Goal: Information Seeking & Learning: Learn about a topic

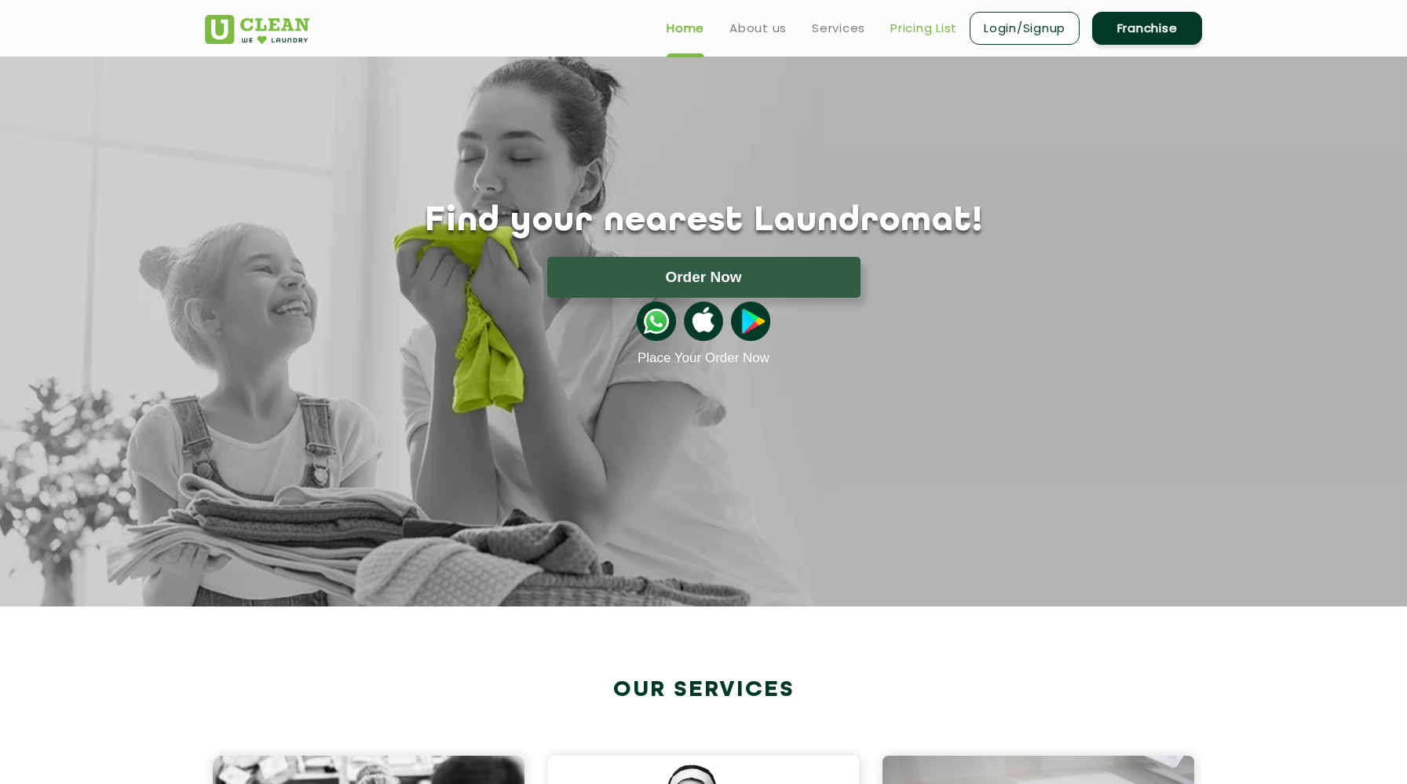
click at [919, 24] on link "Pricing List" at bounding box center [924, 28] width 67 height 19
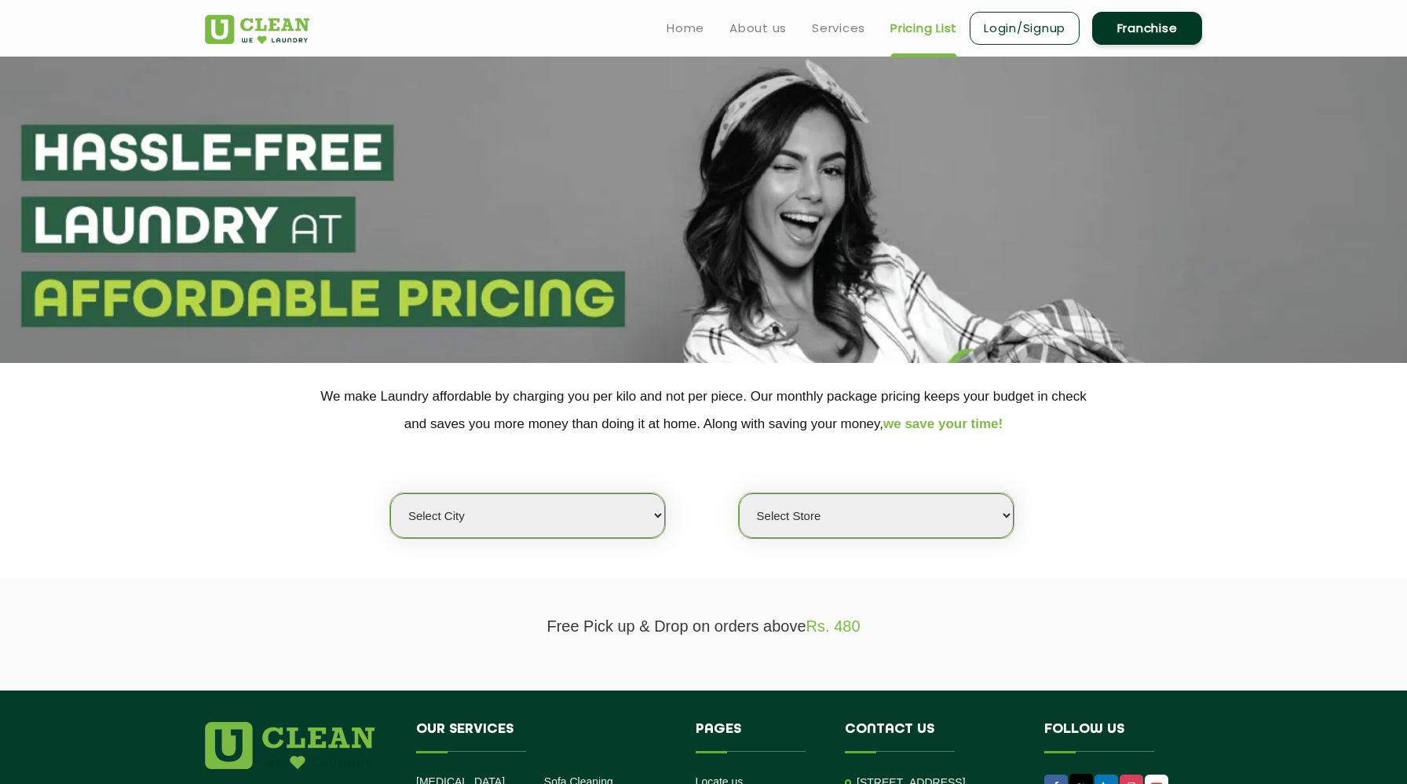
click at [576, 514] on select "Select city [GEOGRAPHIC_DATA] [GEOGRAPHIC_DATA] [GEOGRAPHIC_DATA] [GEOGRAPHIC_D…" at bounding box center [527, 515] width 275 height 45
click at [598, 509] on select "Select city [GEOGRAPHIC_DATA] [GEOGRAPHIC_DATA] [GEOGRAPHIC_DATA] [GEOGRAPHIC_D…" at bounding box center [527, 515] width 275 height 45
select select "6"
click at [390, 493] on select "Select city [GEOGRAPHIC_DATA] [GEOGRAPHIC_DATA] [GEOGRAPHIC_DATA] [GEOGRAPHIC_D…" at bounding box center [527, 515] width 275 height 45
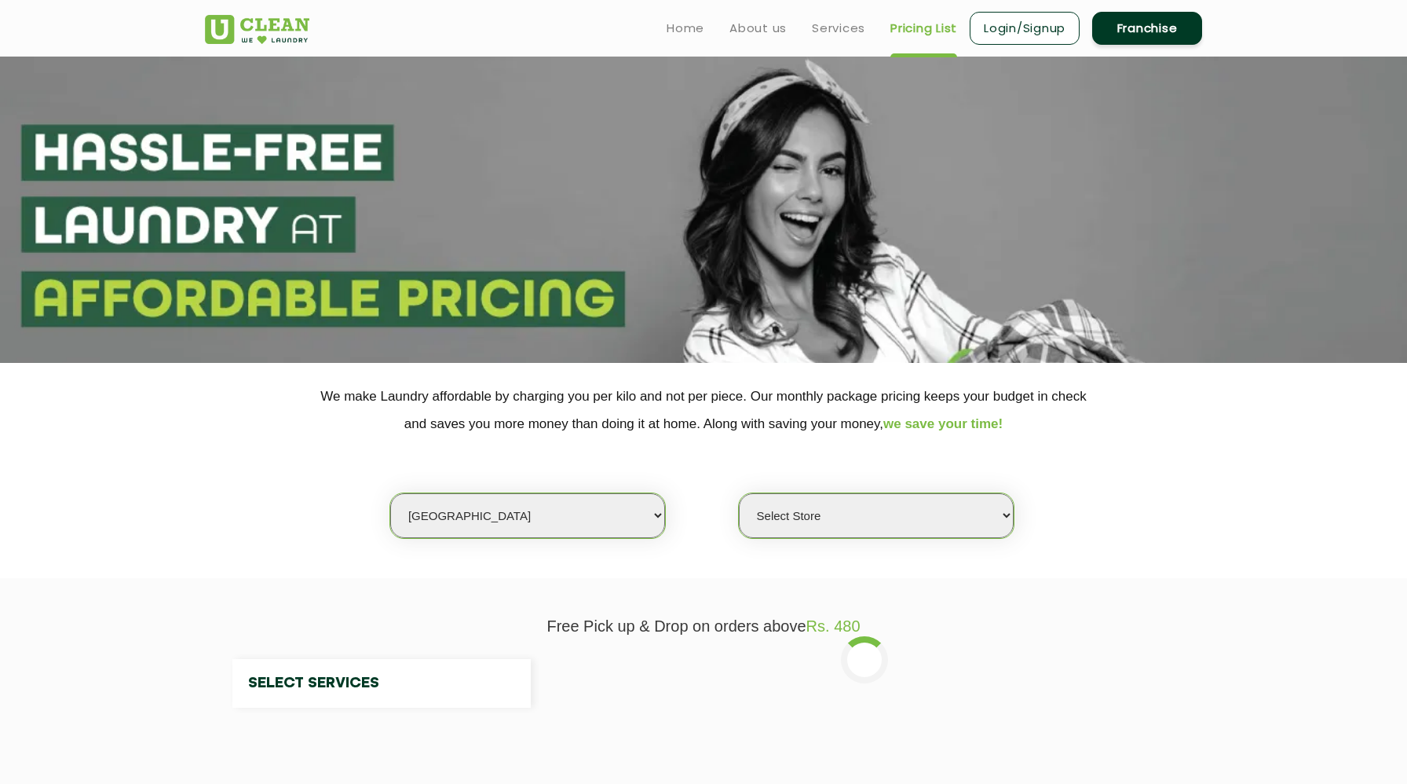
click at [889, 518] on select "Select Store" at bounding box center [876, 515] width 275 height 45
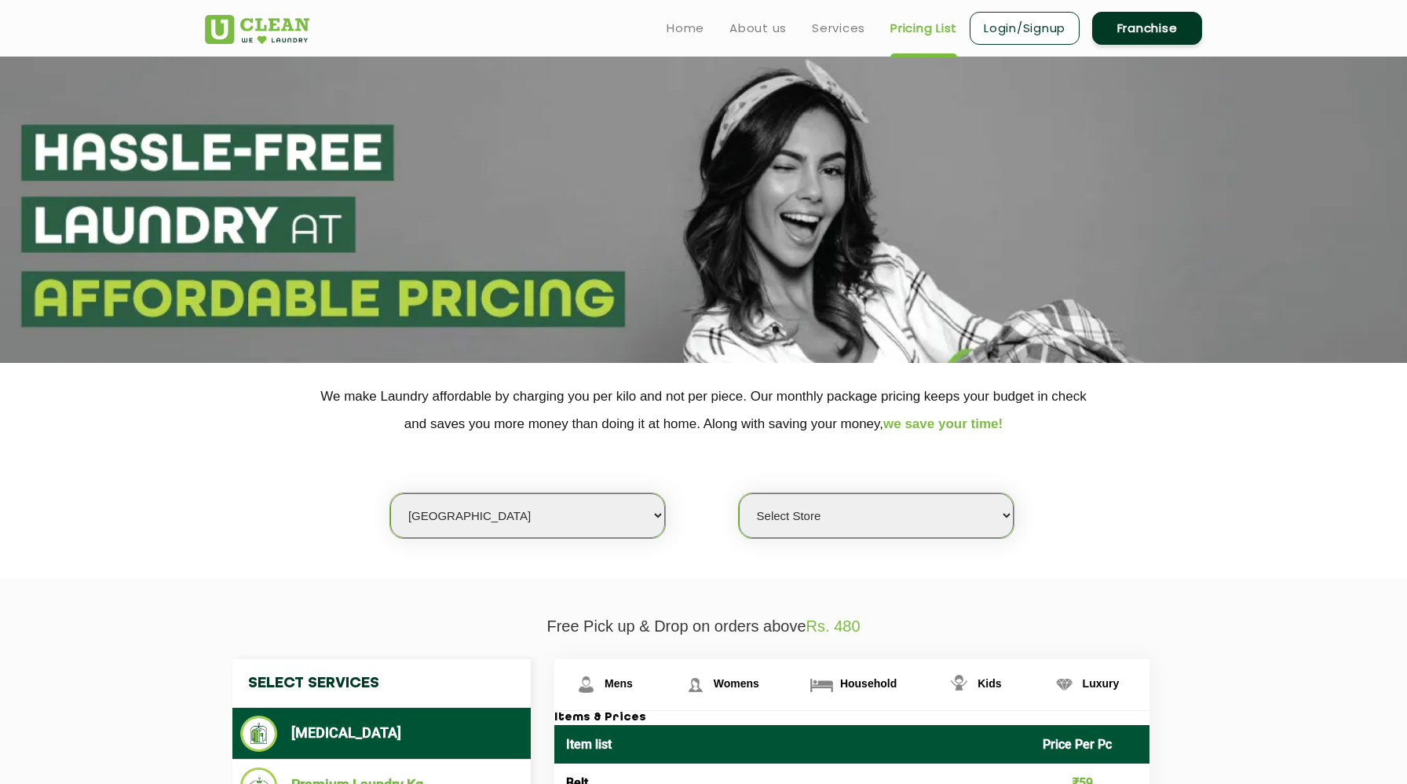
select select "316"
click at [739, 493] on select "Select Store [GEOGRAPHIC_DATA] [GEOGRAPHIC_DATA] UClean KR [GEOGRAPHIC_DATA] [G…" at bounding box center [876, 515] width 275 height 45
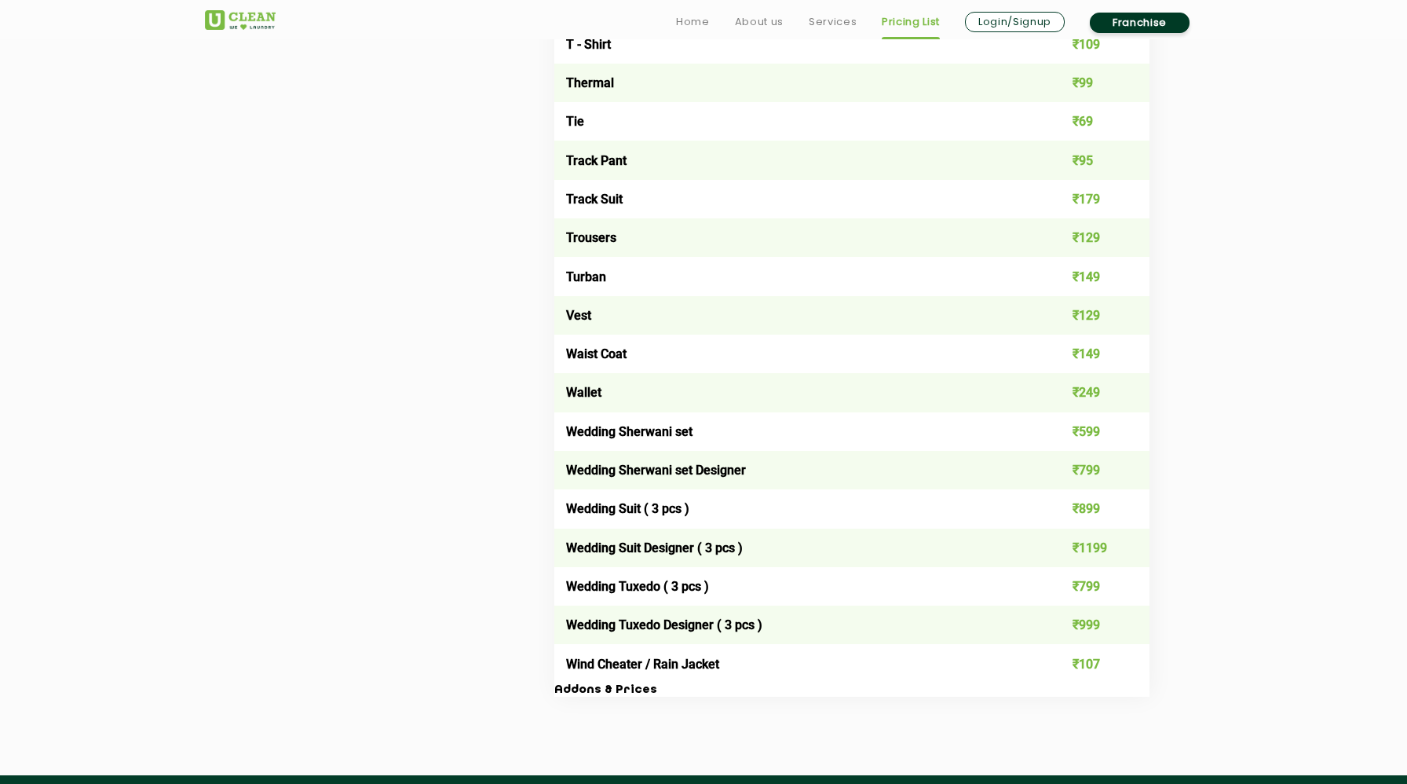
scroll to position [3193, 0]
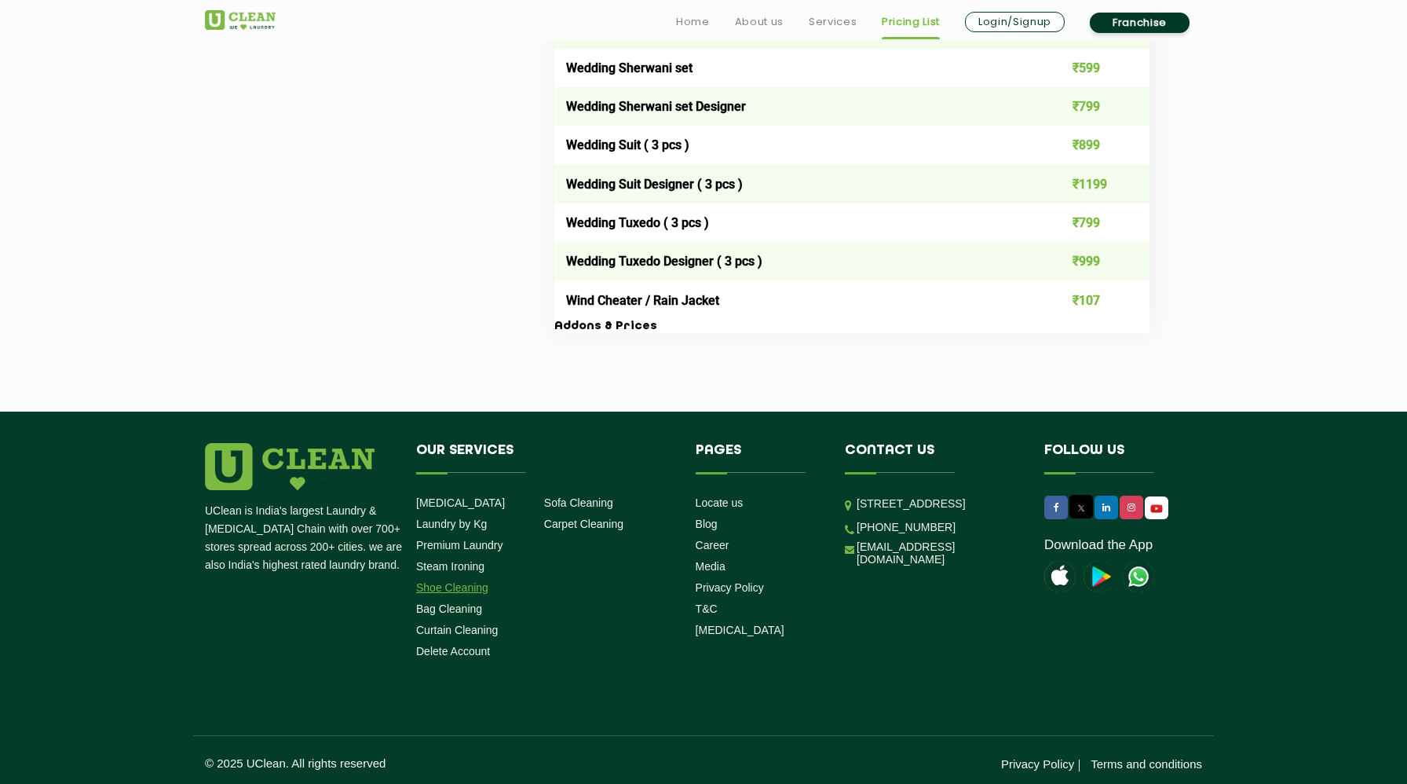
click at [468, 587] on link "Shoe Cleaning" at bounding box center [452, 587] width 72 height 13
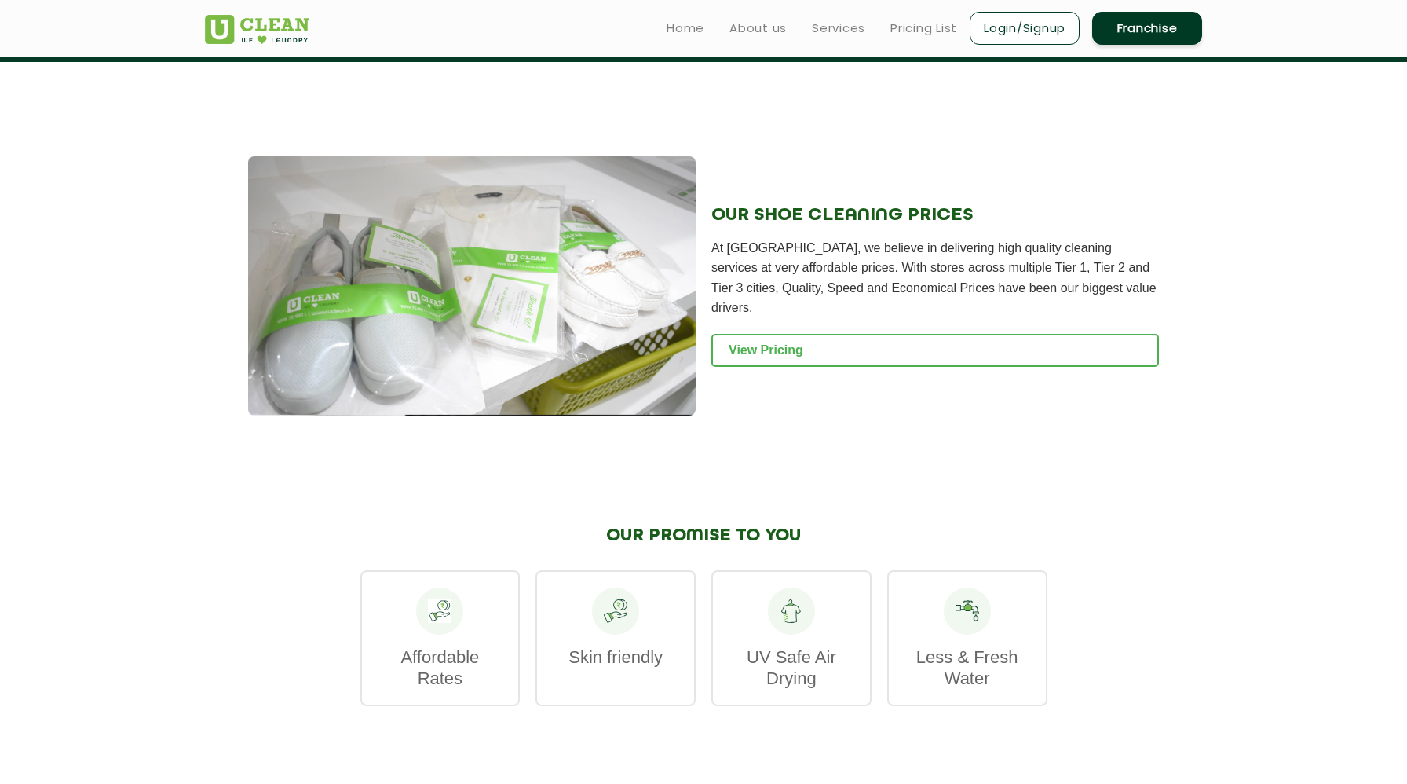
scroll to position [1425, 0]
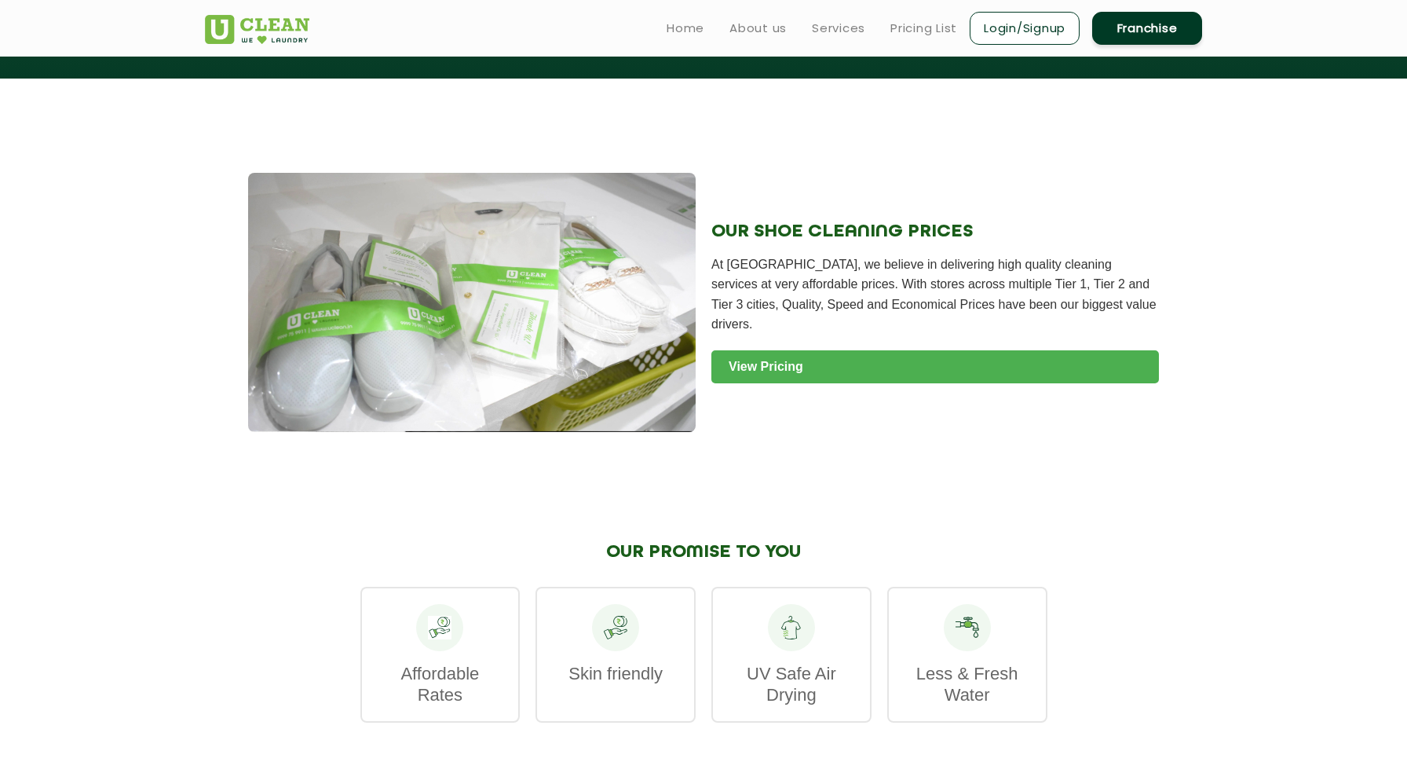
click at [857, 357] on link "View Pricing" at bounding box center [936, 366] width 448 height 33
